Goal: Transaction & Acquisition: Book appointment/travel/reservation

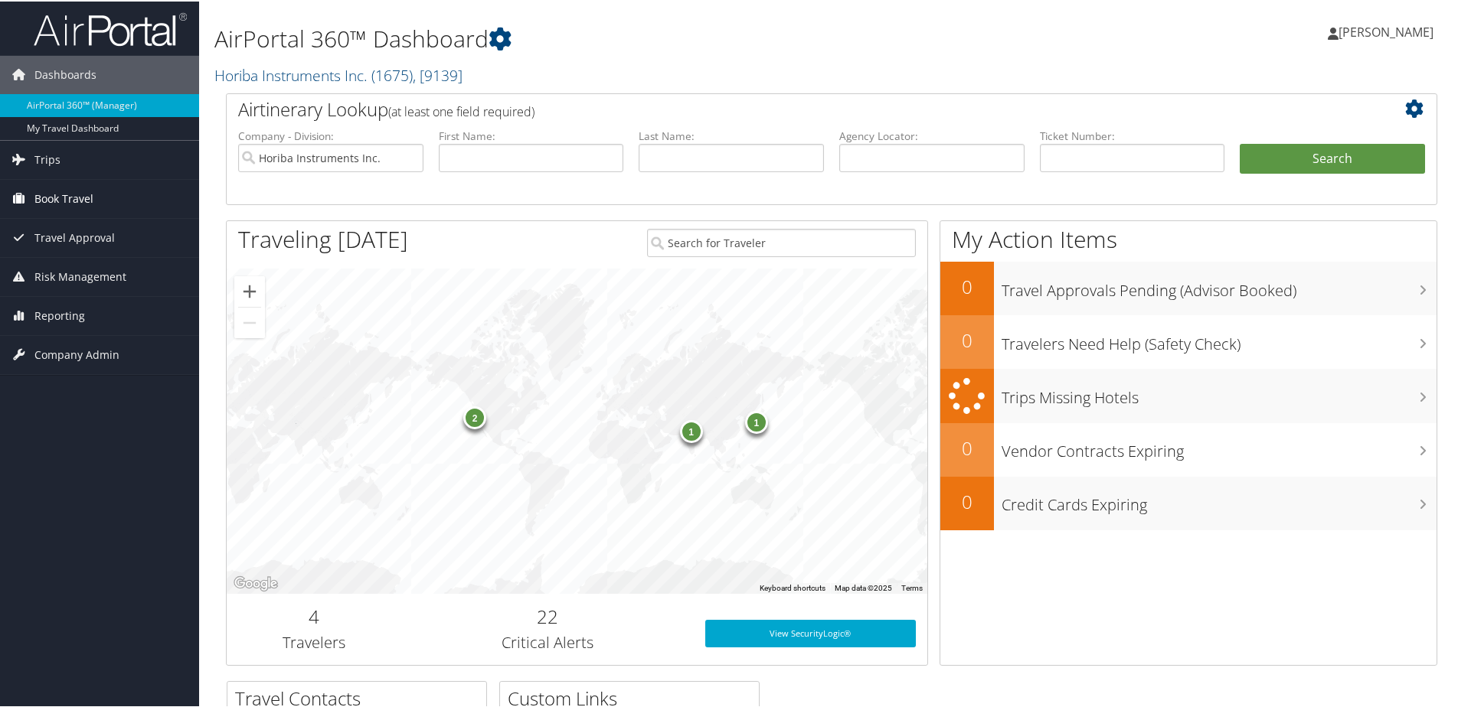
click at [47, 199] on span "Book Travel" at bounding box center [63, 197] width 59 height 38
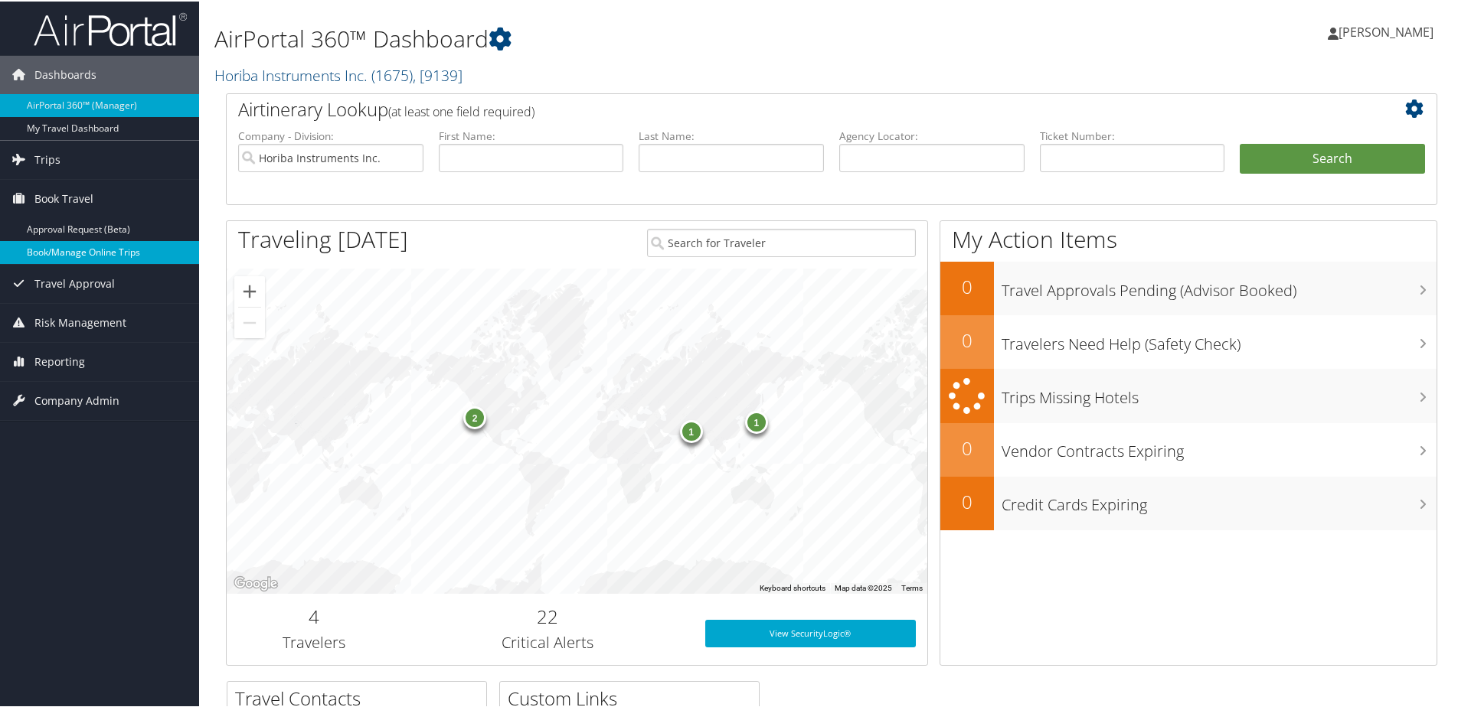
click at [62, 253] on link "Book/Manage Online Trips" at bounding box center [99, 251] width 199 height 23
